Goal: Task Accomplishment & Management: Manage account settings

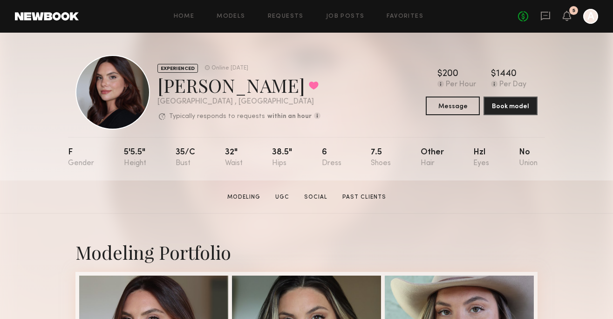
click at [568, 21] on div "5" at bounding box center [567, 17] width 8 height 12
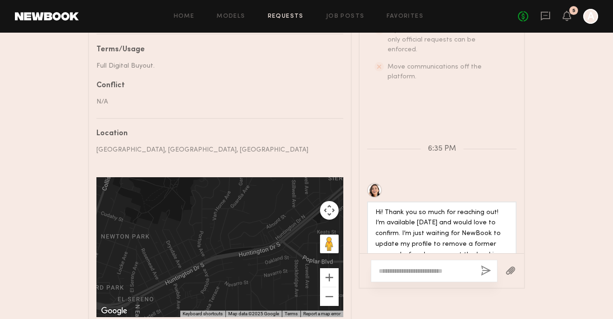
scroll to position [318, 0]
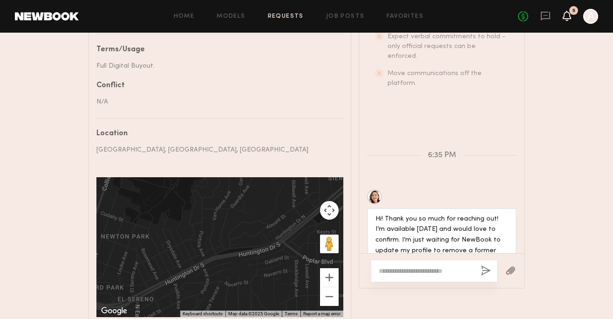
click at [568, 20] on icon at bounding box center [567, 20] width 3 height 1
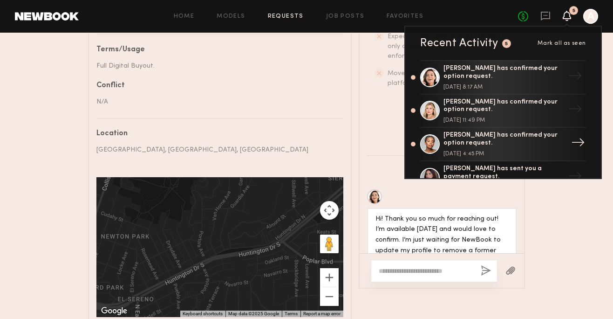
click at [434, 144] on div at bounding box center [430, 144] width 20 height 20
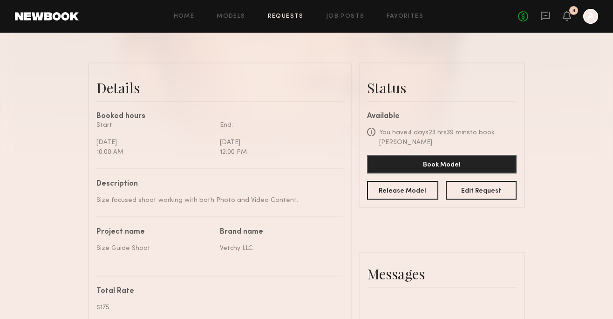
scroll to position [208, 0]
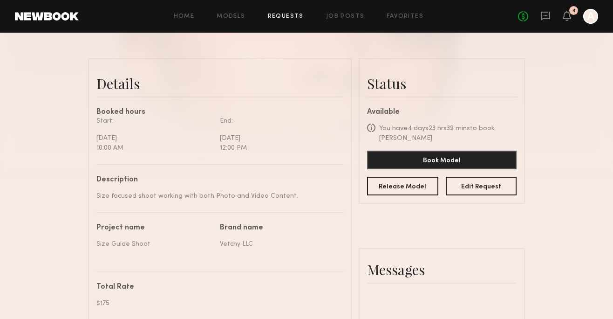
click at [569, 21] on div "4" at bounding box center [567, 17] width 8 height 12
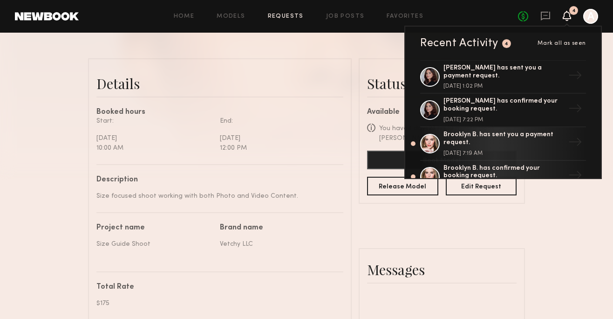
scroll to position [110, 0]
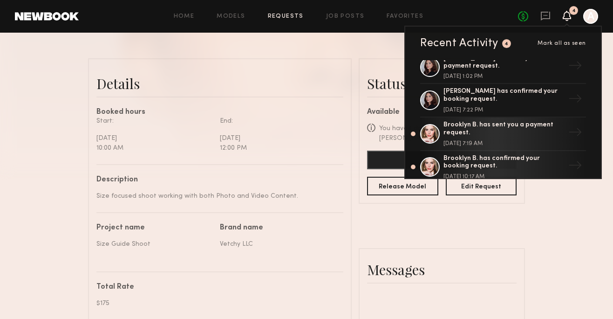
click at [335, 24] on header "Home Models Requests Job Posts Favorites Sign Out No fees up to $5,000 4 Recent…" at bounding box center [306, 16] width 613 height 33
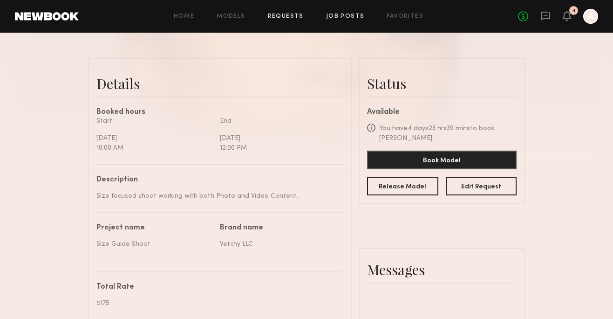
click at [350, 15] on link "Job Posts" at bounding box center [345, 17] width 39 height 6
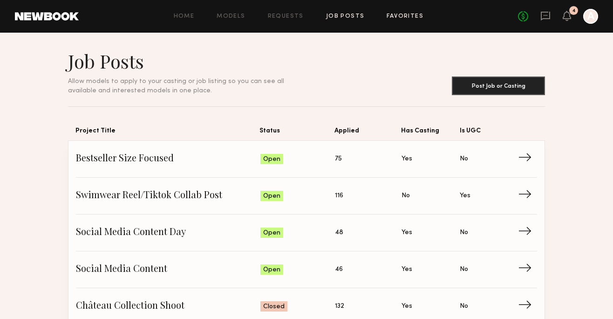
click at [395, 17] on link "Favorites" at bounding box center [405, 17] width 37 height 6
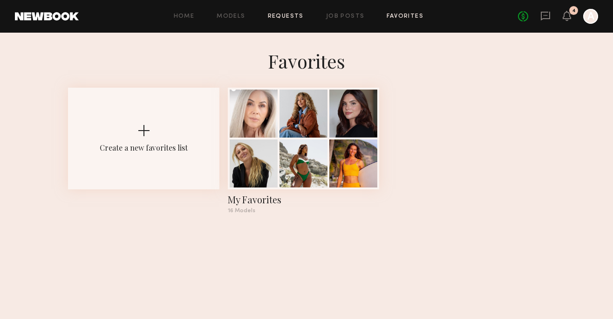
click at [290, 18] on link "Requests" at bounding box center [286, 17] width 36 height 6
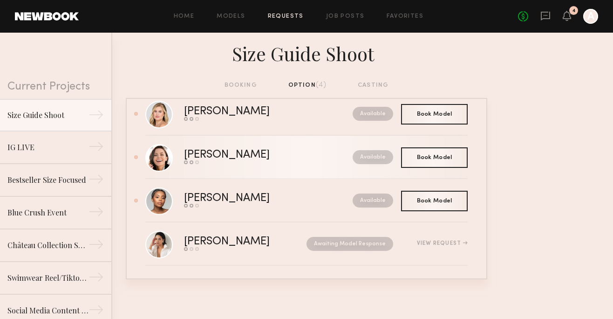
scroll to position [25, 0]
